Goal: Check status: Check status

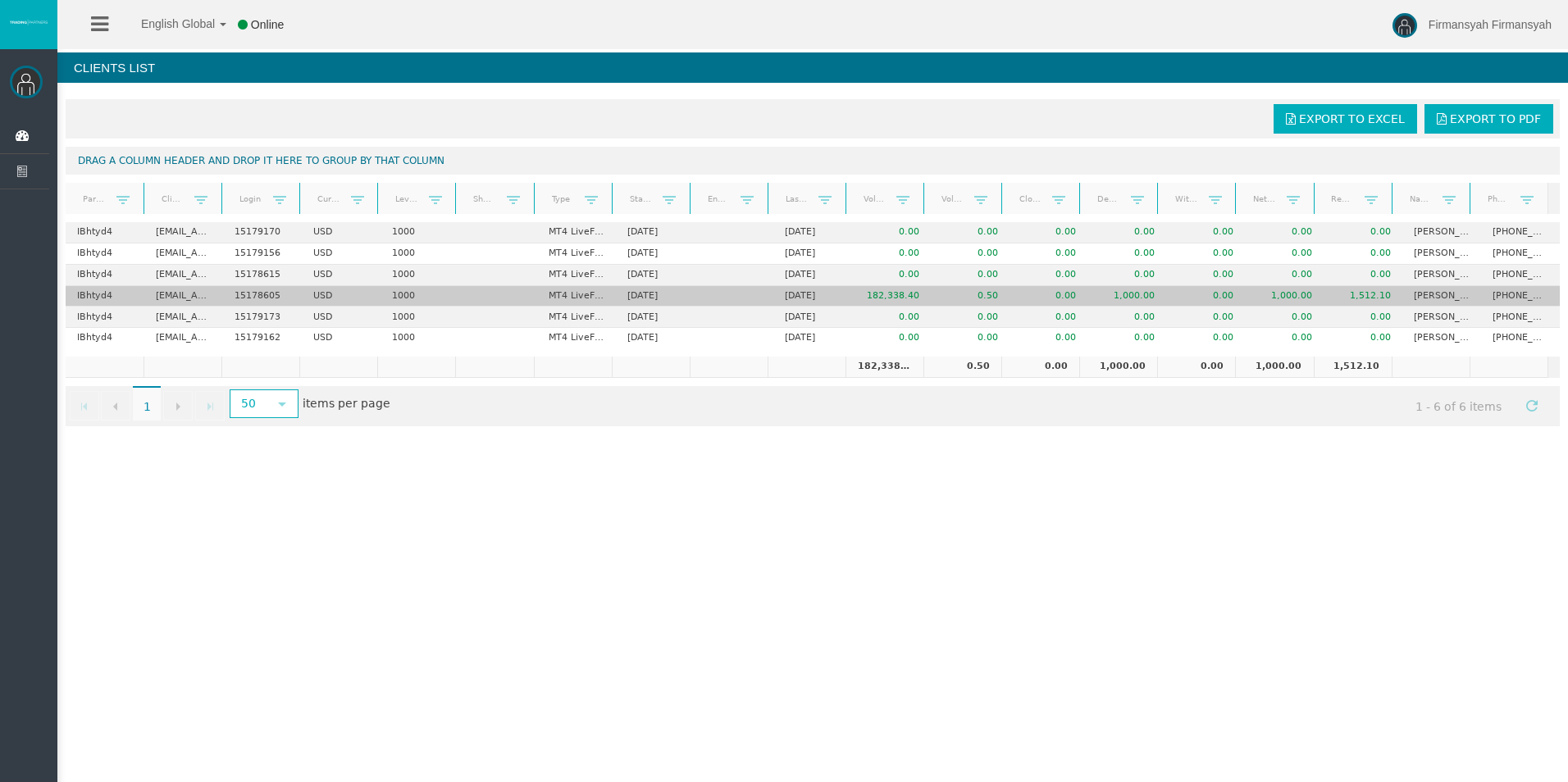
click at [1324, 292] on td "1,512.10" at bounding box center [1363, 297] width 79 height 22
click at [1329, 293] on td "1,512.10" at bounding box center [1363, 297] width 79 height 22
